Goal: Task Accomplishment & Management: Use online tool/utility

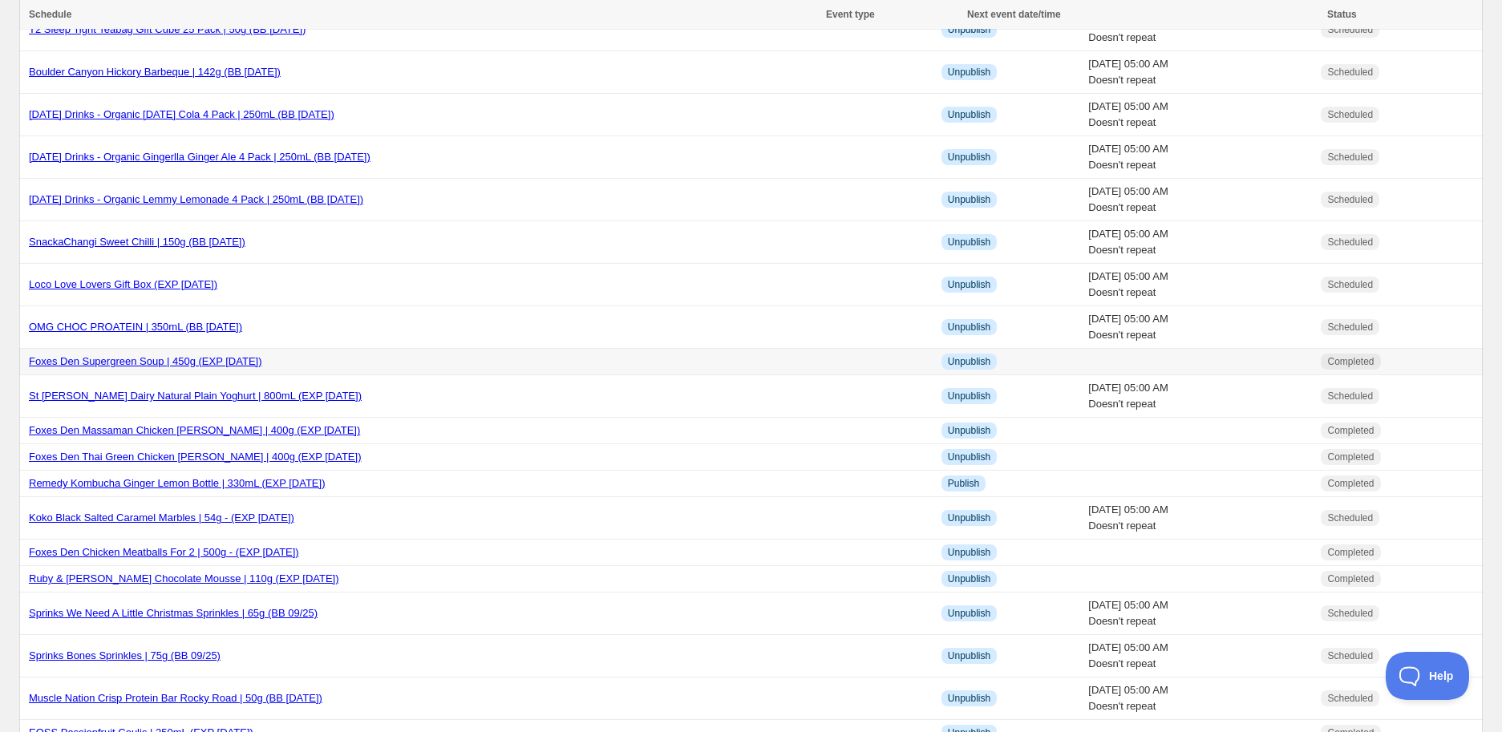
scroll to position [282, 0]
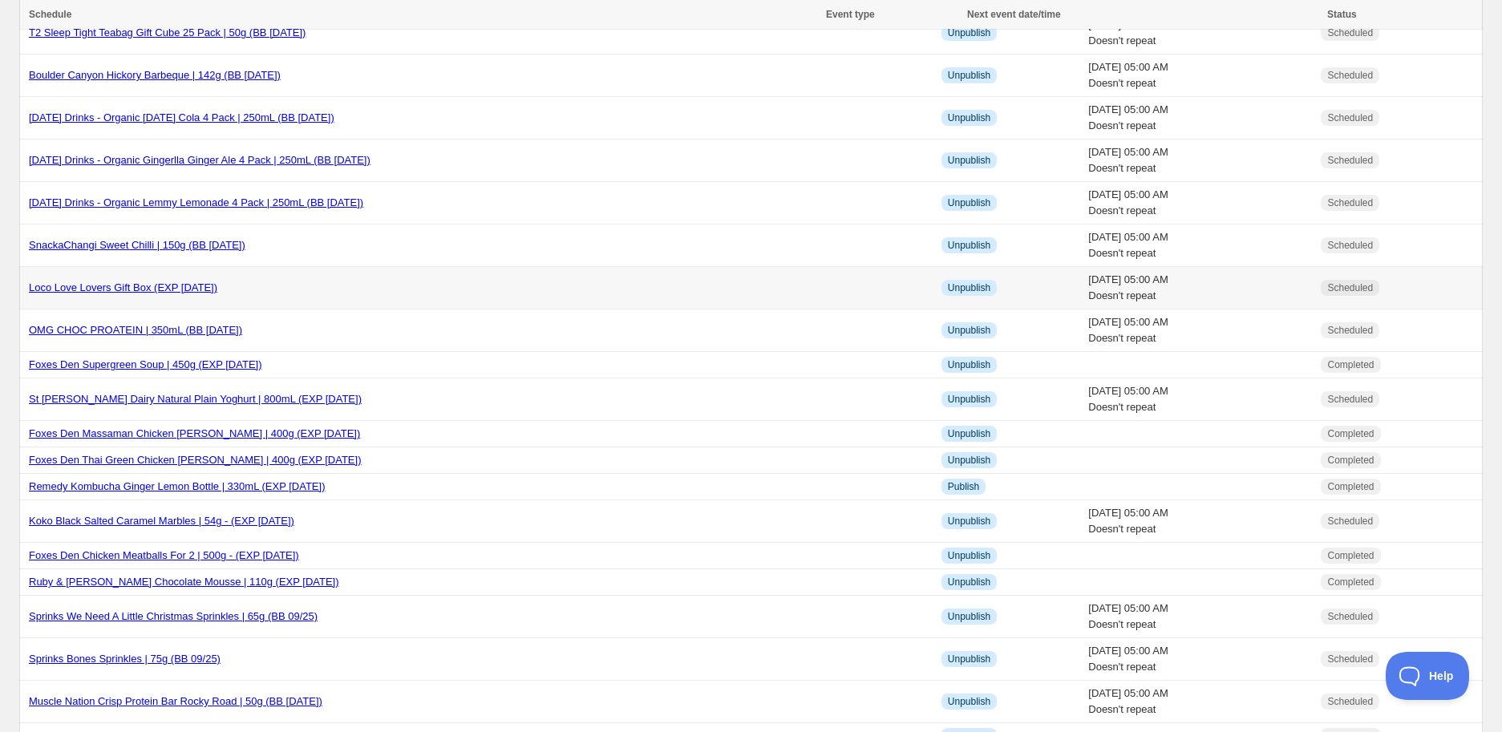
click at [190, 290] on link "Loco Love Lovers Gift Box (EXP [DATE])" at bounding box center [123, 287] width 188 height 12
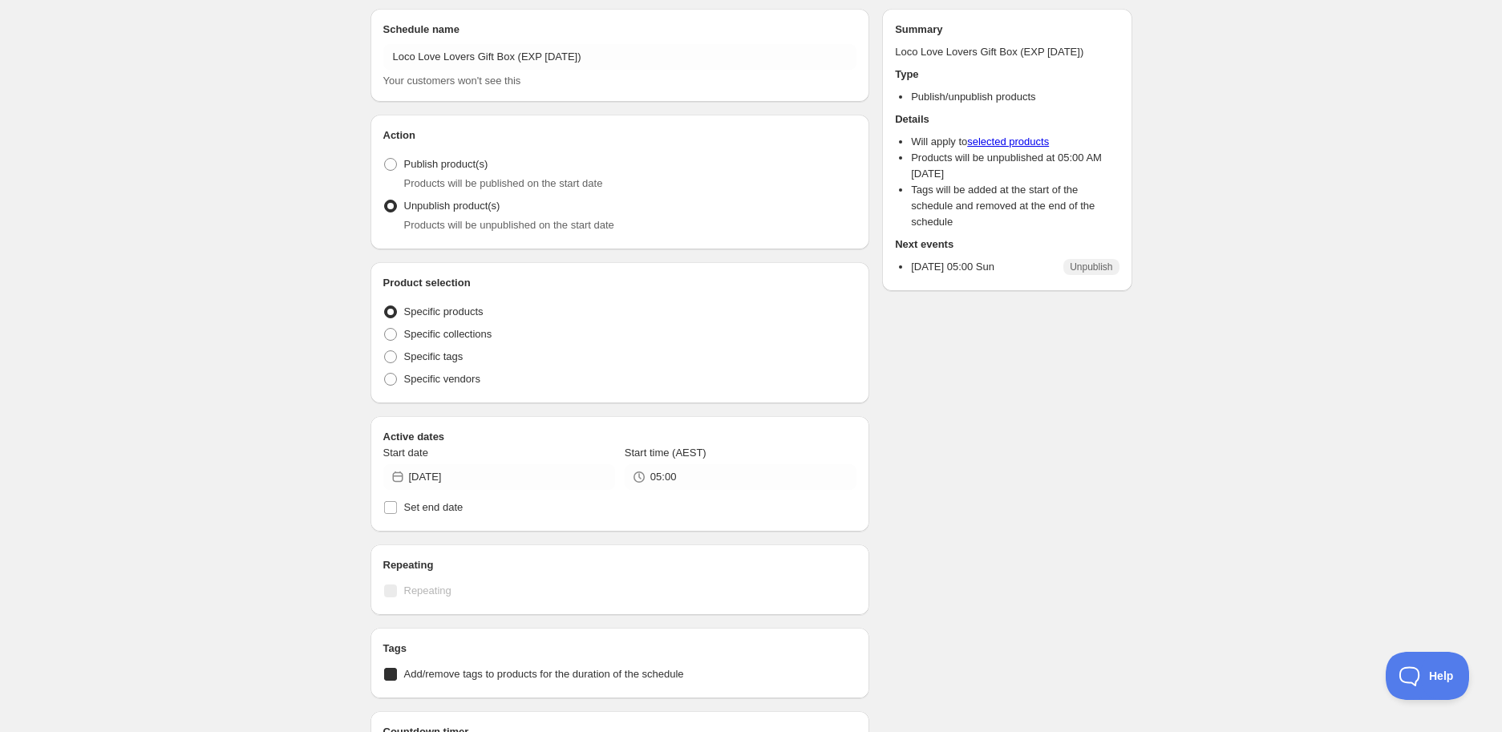
radio input "true"
checkbox input "true"
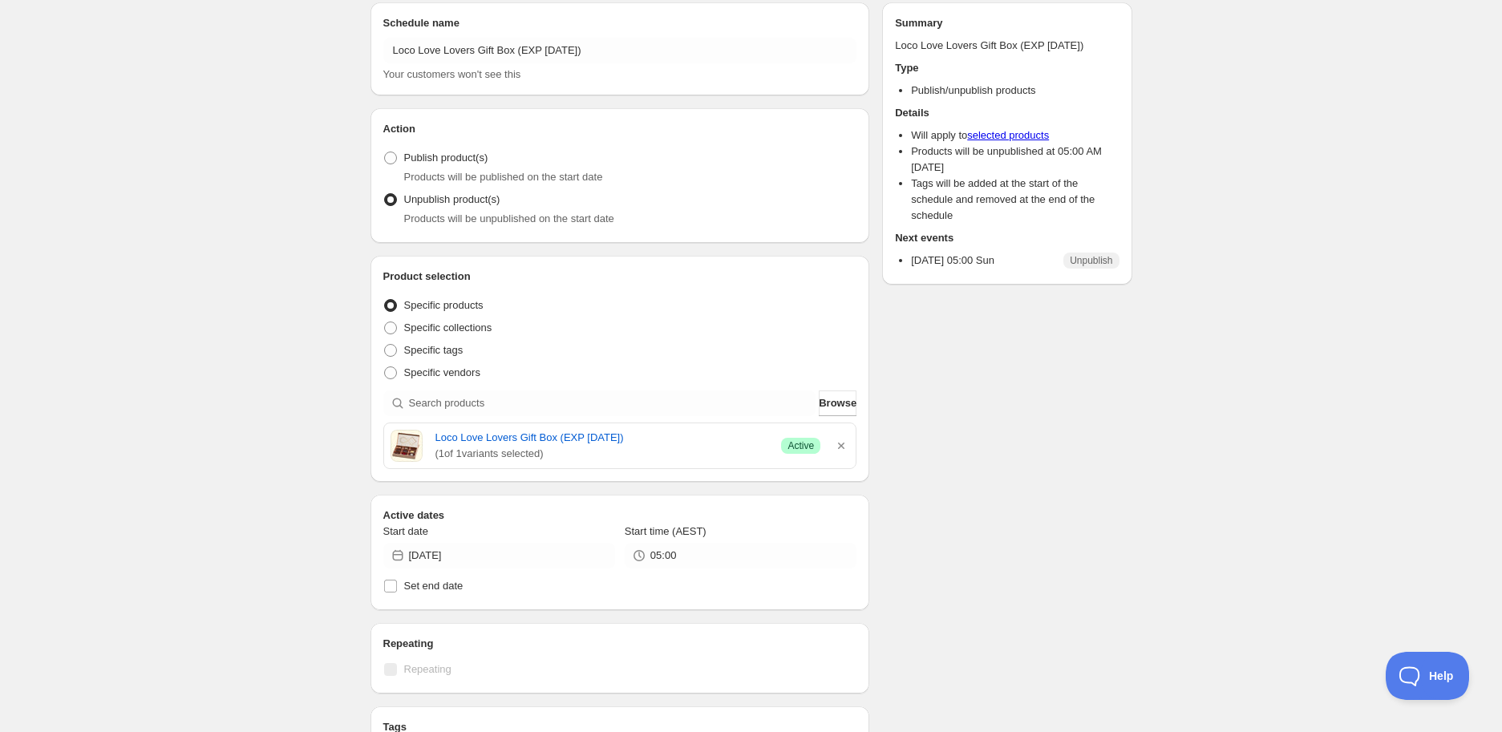
scroll to position [89, 0]
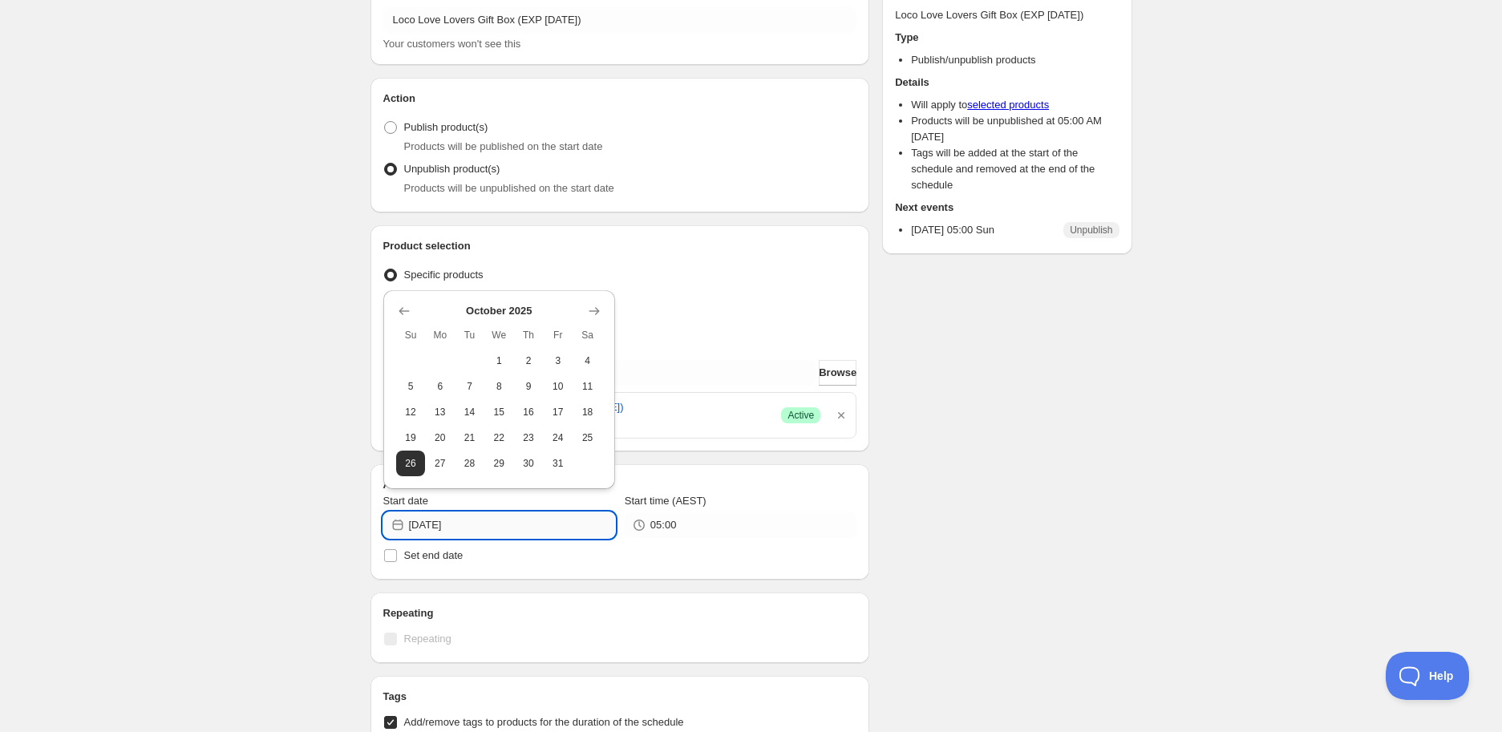
click at [506, 530] on input "[DATE]" at bounding box center [512, 525] width 206 height 26
click at [1032, 531] on div "Schedule name Loco Love Lovers Gift Box (EXP [DATE]) Your customers won't see t…" at bounding box center [745, 599] width 774 height 1281
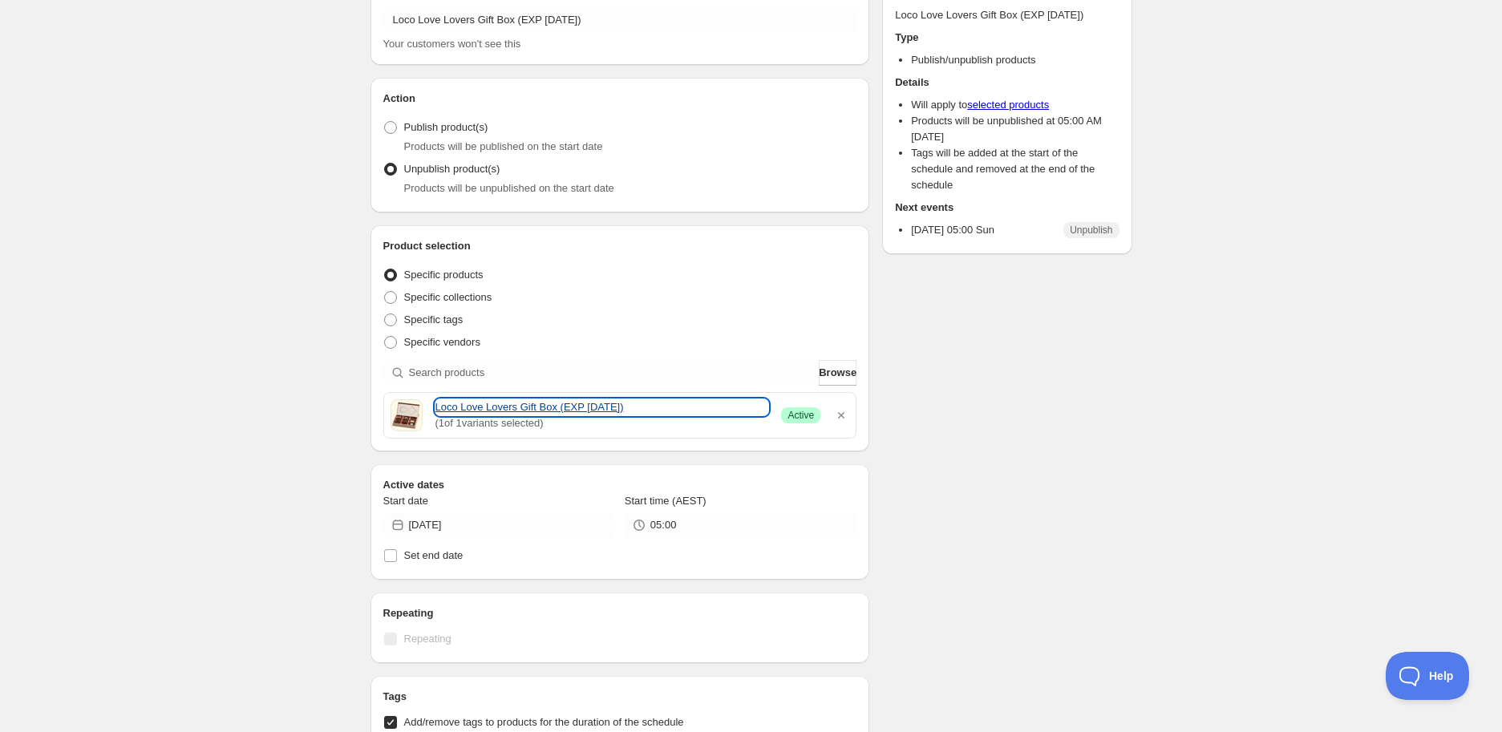
click at [594, 407] on link "Loco Love Lovers Gift Box (EXP [DATE])" at bounding box center [602, 407] width 334 height 16
